Goal: Task Accomplishment & Management: Complete application form

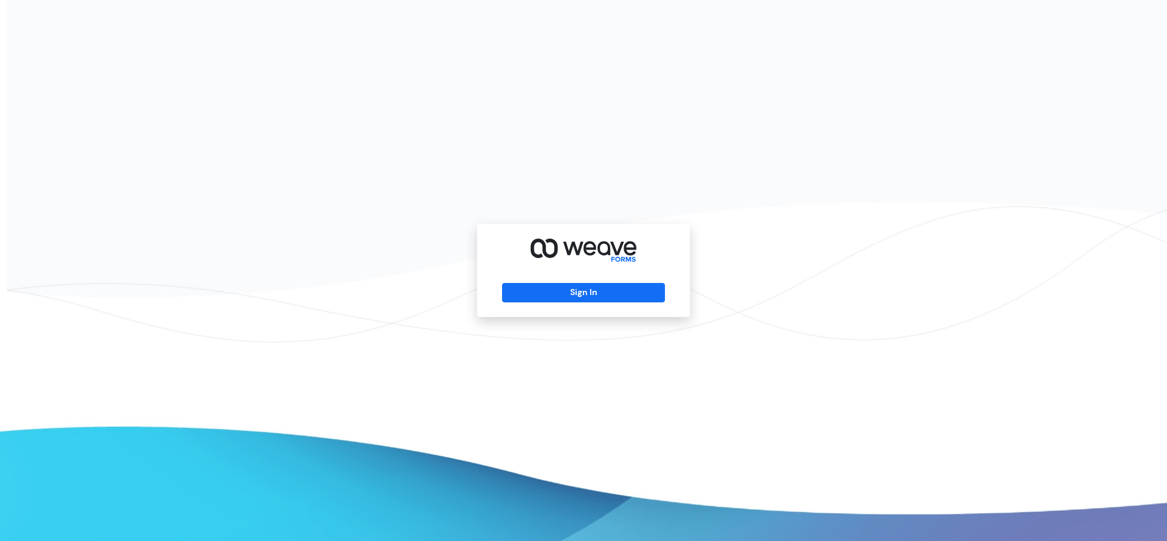
click at [381, 153] on div "Sign In" at bounding box center [583, 270] width 1167 height 541
drag, startPoint x: 557, startPoint y: 277, endPoint x: 555, endPoint y: 290, distance: 12.9
click at [556, 281] on div "Sign In" at bounding box center [583, 270] width 213 height 93
click at [555, 290] on button "Sign In" at bounding box center [583, 292] width 162 height 19
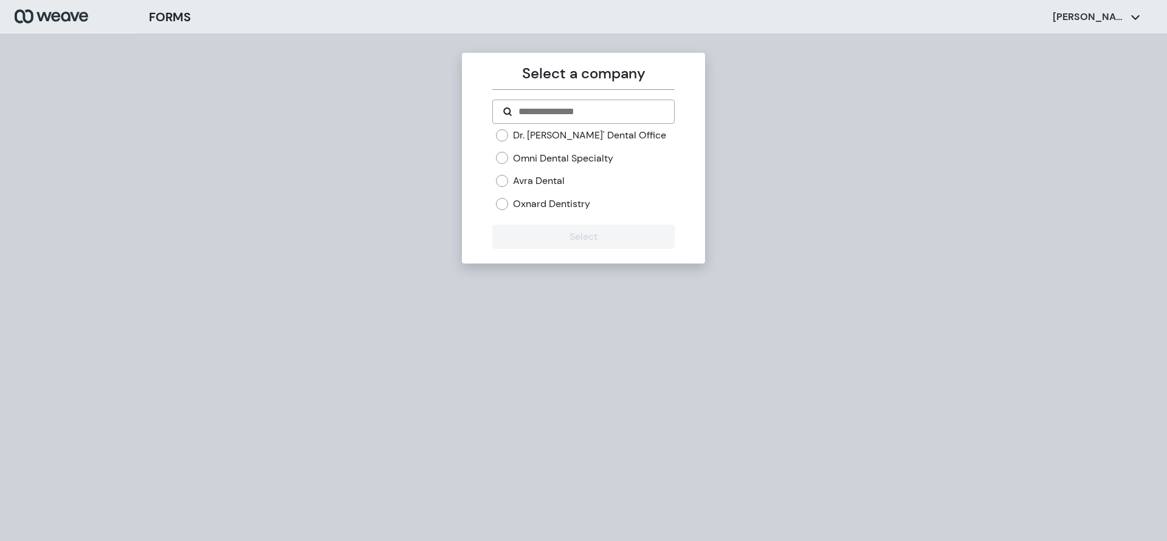
click at [512, 201] on div "Oxnard Dentistry" at bounding box center [585, 204] width 178 height 13
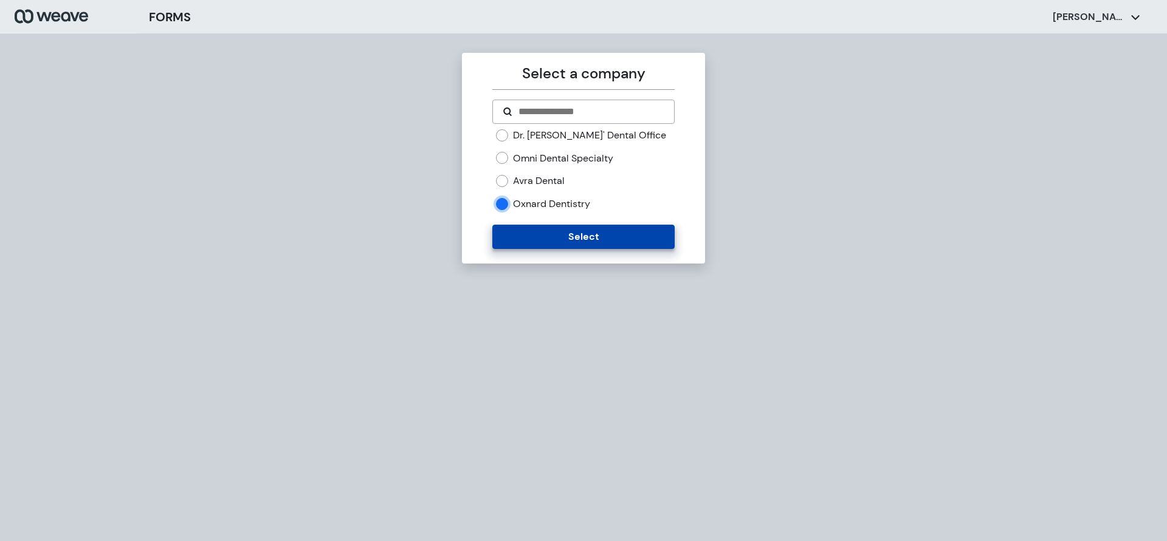
click at [514, 229] on button "Select" at bounding box center [583, 237] width 182 height 24
